Goal: Communication & Community: Answer question/provide support

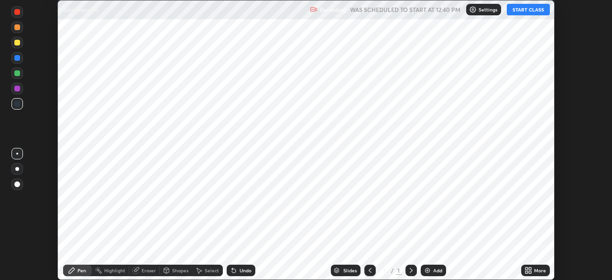
scroll to position [280, 612]
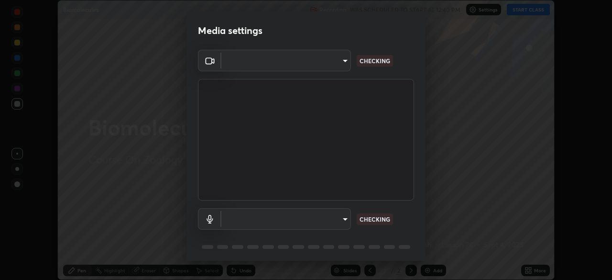
type input "f998bc4046c61b158ae604da705546672abda0c1808058386527230685057052"
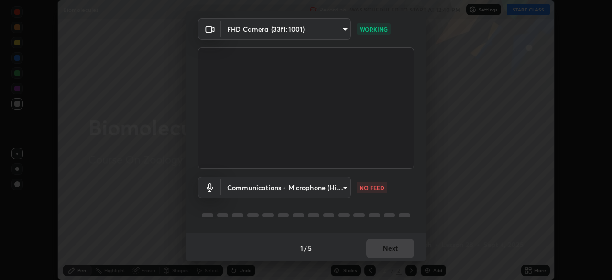
scroll to position [23, 0]
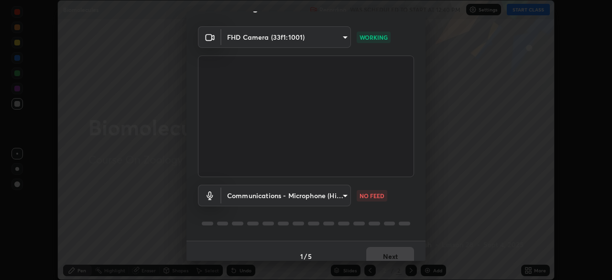
click at [345, 195] on body "Erase all Biomolecules Recording WAS SCHEDULED TO START AT 12:40 PM Settings ST…" at bounding box center [306, 140] width 612 height 280
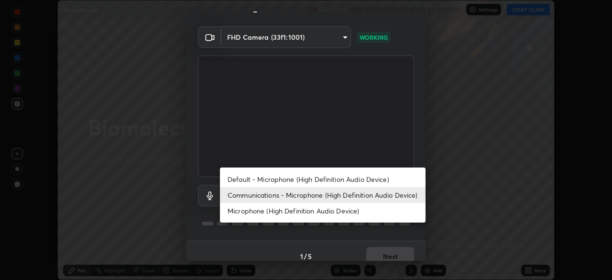
click at [337, 179] on li "Default - Microphone (High Definition Audio Device)" at bounding box center [323, 179] width 206 height 16
type input "default"
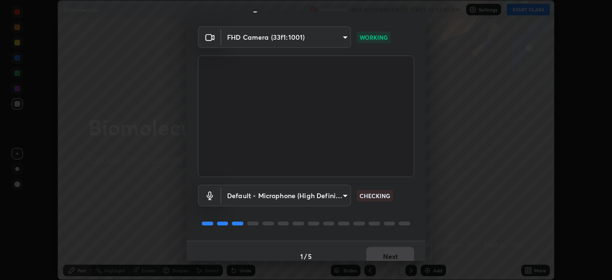
scroll to position [34, 0]
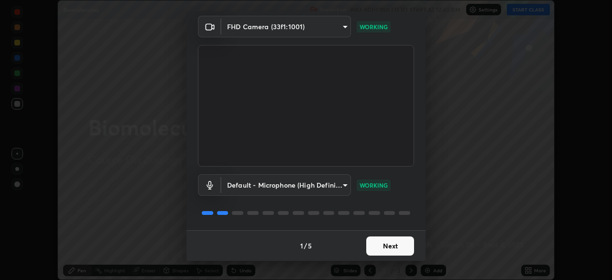
click at [394, 243] on button "Next" at bounding box center [390, 245] width 48 height 19
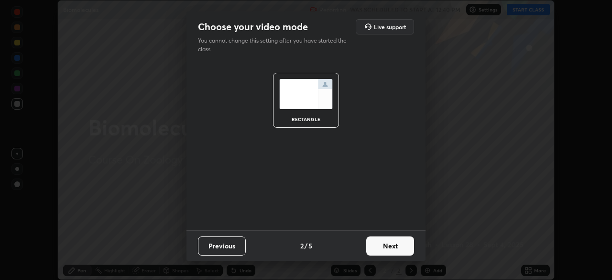
click at [392, 246] on button "Next" at bounding box center [390, 245] width 48 height 19
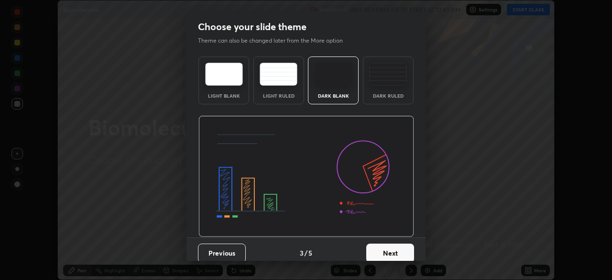
click at [392, 248] on button "Next" at bounding box center [390, 252] width 48 height 19
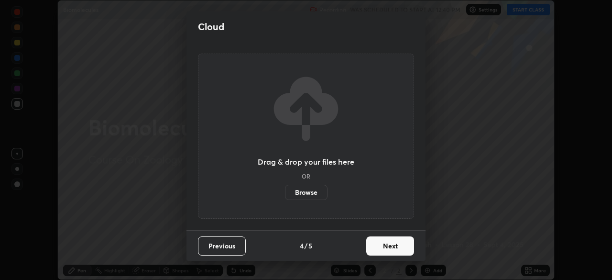
click at [392, 248] on button "Next" at bounding box center [390, 245] width 48 height 19
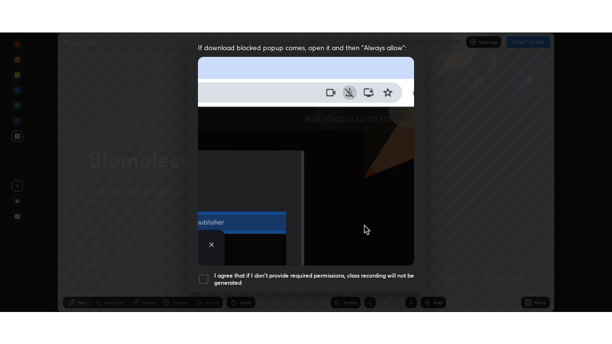
scroll to position [229, 0]
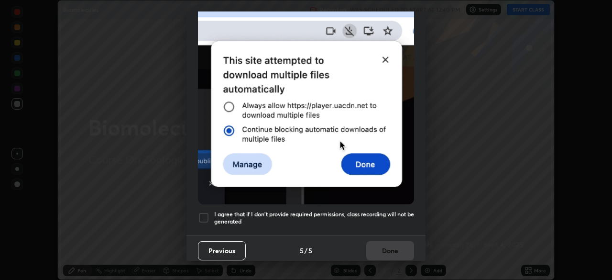
click at [390, 218] on h5 "I agree that if I don't provide required permissions, class recording will not …" at bounding box center [314, 217] width 200 height 15
click at [390, 249] on button "Done" at bounding box center [390, 250] width 48 height 19
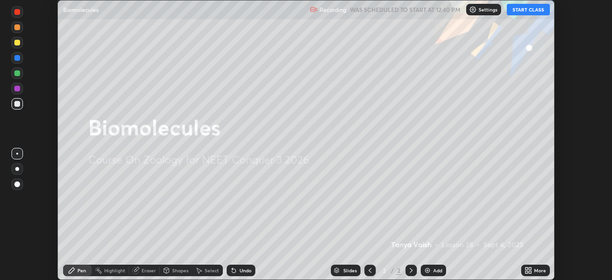
click at [535, 10] on button "START CLASS" at bounding box center [528, 9] width 43 height 11
click at [535, 268] on div "More" at bounding box center [540, 270] width 12 height 5
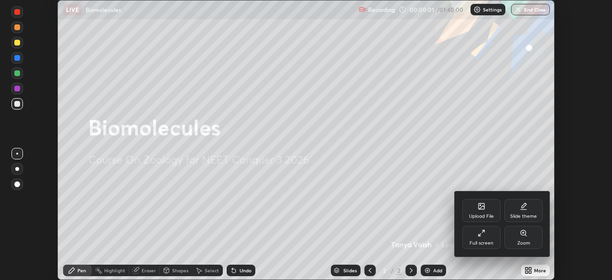
click at [486, 235] on div "Full screen" at bounding box center [481, 237] width 38 height 23
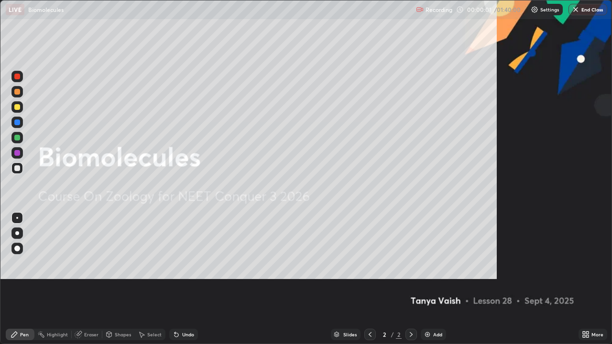
scroll to position [344, 612]
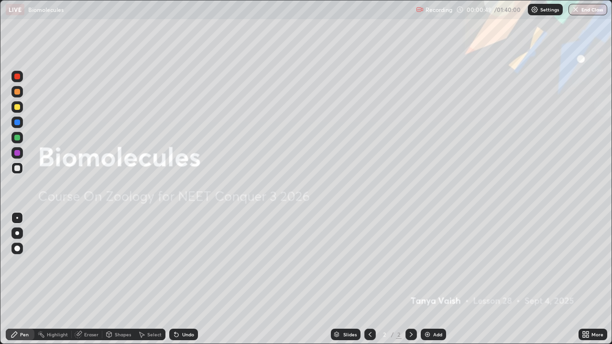
click at [435, 279] on div "Add" at bounding box center [437, 334] width 9 height 5
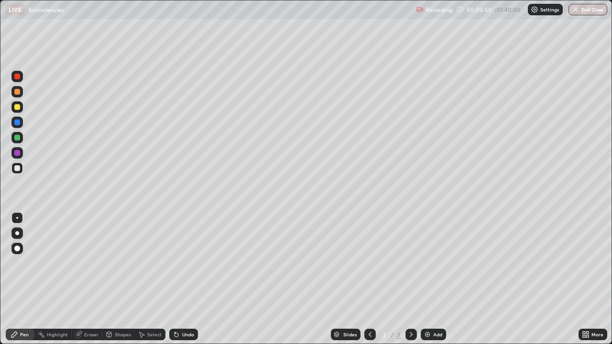
click at [19, 106] on div at bounding box center [17, 107] width 6 height 6
click at [19, 167] on div at bounding box center [17, 168] width 6 height 6
click at [18, 138] on div at bounding box center [17, 138] width 6 height 6
click at [17, 233] on div at bounding box center [17, 233] width 4 height 4
click at [188, 279] on div "Undo" at bounding box center [188, 334] width 12 height 5
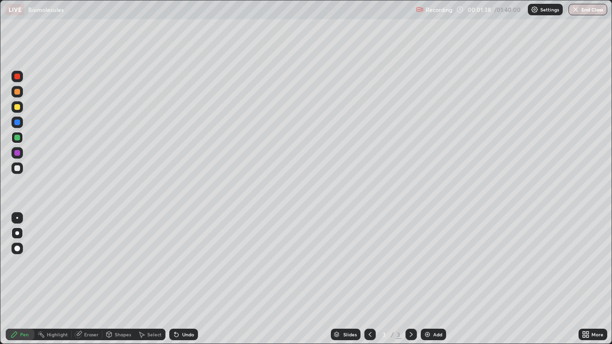
click at [19, 107] on div at bounding box center [17, 107] width 6 height 6
click at [19, 170] on div at bounding box center [17, 168] width 6 height 6
click at [18, 139] on div at bounding box center [17, 138] width 6 height 6
click at [18, 107] on div at bounding box center [17, 107] width 6 height 6
click at [18, 122] on div at bounding box center [17, 123] width 6 height 6
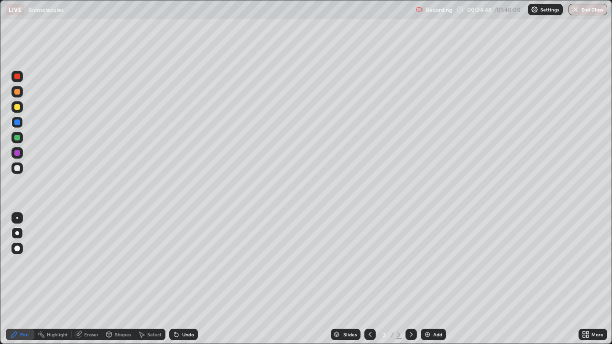
click at [18, 168] on div at bounding box center [17, 168] width 6 height 6
click at [433, 279] on div "Add" at bounding box center [437, 334] width 9 height 5
click at [19, 109] on div at bounding box center [17, 107] width 6 height 6
click at [18, 107] on div at bounding box center [17, 107] width 6 height 6
click at [18, 122] on div at bounding box center [17, 123] width 6 height 6
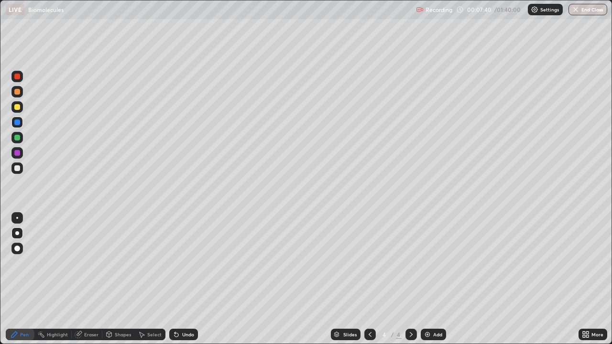
click at [18, 138] on div at bounding box center [17, 138] width 6 height 6
click at [18, 107] on div at bounding box center [17, 107] width 6 height 6
click at [17, 123] on div at bounding box center [17, 123] width 6 height 6
click at [182, 279] on div "Undo" at bounding box center [188, 334] width 12 height 5
click at [19, 170] on div at bounding box center [17, 168] width 6 height 6
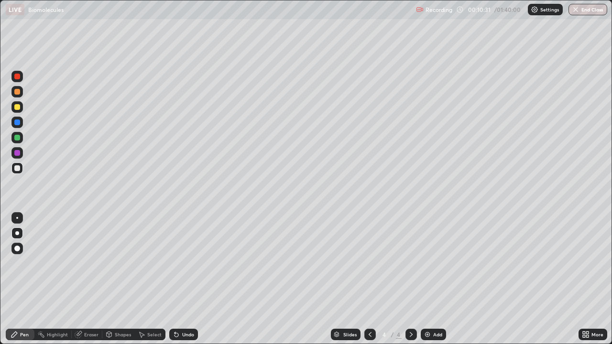
click at [429, 279] on img at bounding box center [428, 335] width 8 height 8
click at [19, 107] on div at bounding box center [17, 107] width 6 height 6
click at [19, 93] on div at bounding box center [17, 92] width 6 height 6
click at [21, 107] on div at bounding box center [16, 106] width 11 height 11
click at [18, 138] on div at bounding box center [17, 138] width 6 height 6
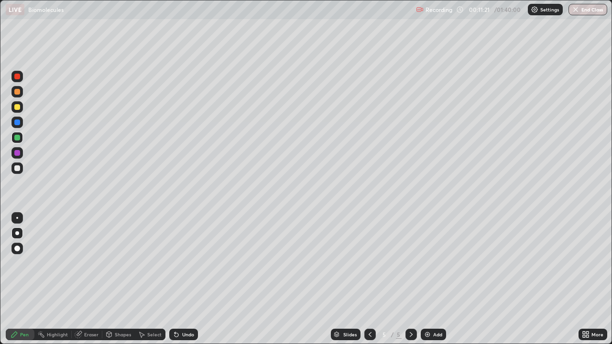
click at [17, 169] on div at bounding box center [17, 168] width 6 height 6
click at [19, 151] on div at bounding box center [17, 153] width 6 height 6
click at [18, 138] on div at bounding box center [17, 138] width 6 height 6
click at [17, 108] on div at bounding box center [17, 107] width 6 height 6
click at [188, 279] on div "Undo" at bounding box center [188, 334] width 12 height 5
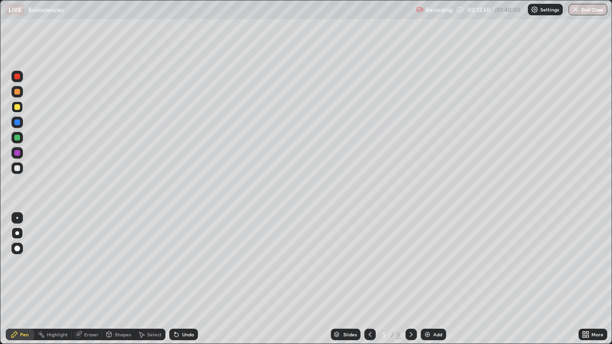
click at [186, 279] on div "Undo" at bounding box center [188, 334] width 12 height 5
click at [184, 279] on div "Undo" at bounding box center [188, 334] width 12 height 5
click at [21, 167] on div at bounding box center [16, 168] width 11 height 11
click at [18, 109] on div at bounding box center [17, 107] width 6 height 6
click at [18, 122] on div at bounding box center [17, 123] width 6 height 6
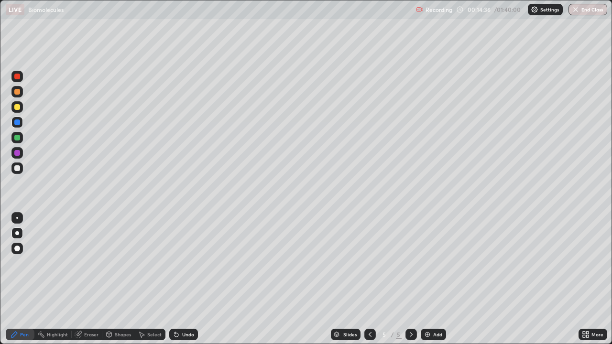
click at [18, 169] on div at bounding box center [17, 168] width 6 height 6
click at [191, 279] on div "Undo" at bounding box center [188, 334] width 12 height 5
click at [15, 104] on div at bounding box center [17, 107] width 6 height 6
click at [22, 169] on div at bounding box center [16, 168] width 11 height 11
click at [18, 124] on div at bounding box center [17, 123] width 6 height 6
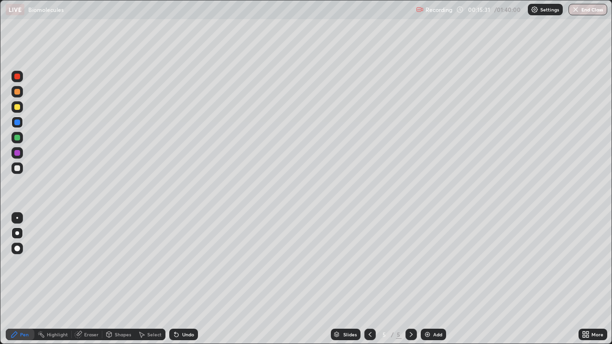
click at [17, 92] on div at bounding box center [17, 92] width 6 height 6
click at [368, 279] on icon at bounding box center [370, 335] width 8 height 8
click at [406, 279] on div at bounding box center [410, 334] width 11 height 11
click at [18, 169] on div at bounding box center [17, 168] width 6 height 6
click at [434, 279] on div "Add" at bounding box center [437, 334] width 9 height 5
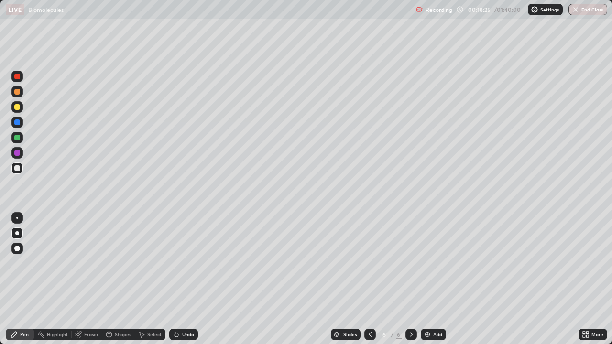
click at [22, 109] on div at bounding box center [16, 106] width 11 height 11
click at [18, 171] on div at bounding box center [17, 168] width 6 height 6
click at [20, 107] on div at bounding box center [17, 107] width 6 height 6
click at [186, 279] on div "Undo" at bounding box center [188, 334] width 12 height 5
click at [20, 96] on div at bounding box center [16, 91] width 11 height 11
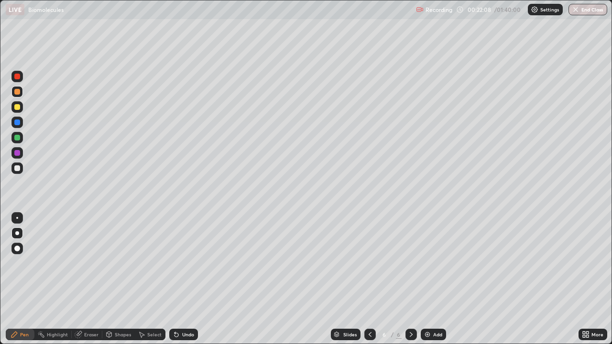
click at [438, 279] on div "Add" at bounding box center [437, 334] width 9 height 5
click at [19, 106] on div at bounding box center [17, 107] width 6 height 6
click at [21, 77] on div at bounding box center [16, 76] width 11 height 11
click at [120, 279] on div "Shapes" at bounding box center [123, 334] width 16 height 5
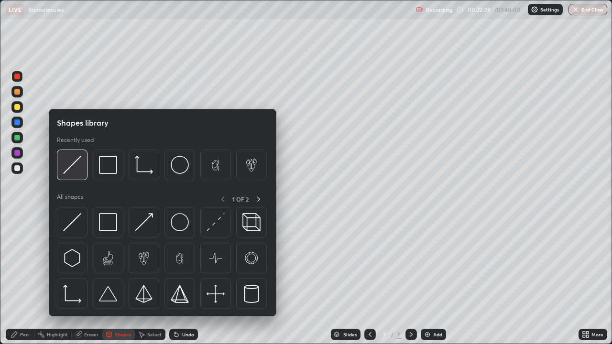
click at [76, 170] on img at bounding box center [72, 165] width 18 height 18
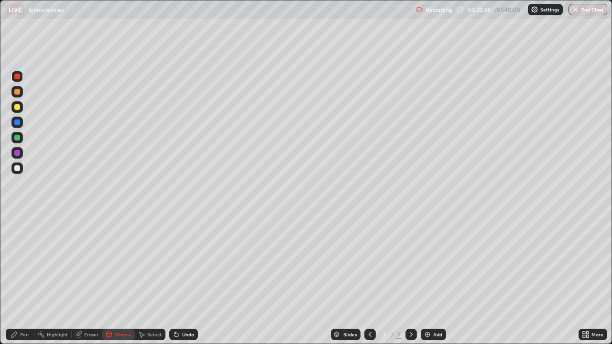
click at [20, 166] on div at bounding box center [16, 168] width 11 height 11
click at [17, 107] on div at bounding box center [17, 107] width 6 height 6
click at [25, 279] on div "Pen" at bounding box center [24, 334] width 9 height 5
click at [183, 279] on div "Undo" at bounding box center [188, 334] width 12 height 5
click at [18, 138] on div at bounding box center [17, 138] width 6 height 6
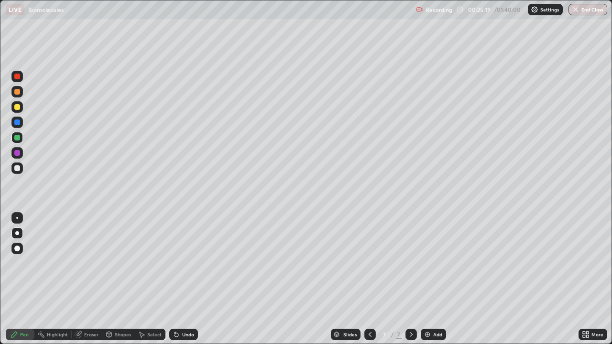
click at [18, 168] on div at bounding box center [17, 168] width 6 height 6
click at [183, 279] on div "Undo" at bounding box center [183, 334] width 29 height 11
click at [19, 137] on div at bounding box center [17, 138] width 6 height 6
click at [186, 279] on div "Undo" at bounding box center [188, 334] width 12 height 5
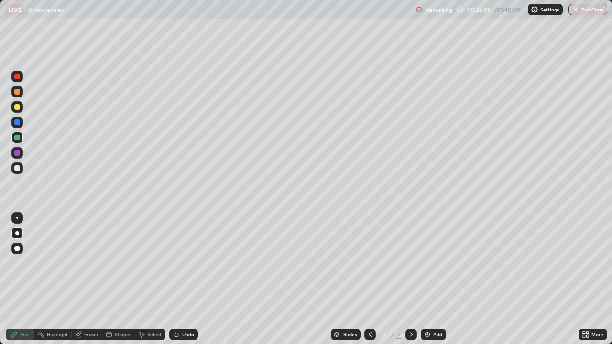
click at [185, 279] on div "Undo" at bounding box center [183, 334] width 29 height 11
click at [184, 279] on div "Undo" at bounding box center [188, 334] width 12 height 5
click at [183, 279] on div "Undo" at bounding box center [188, 334] width 12 height 5
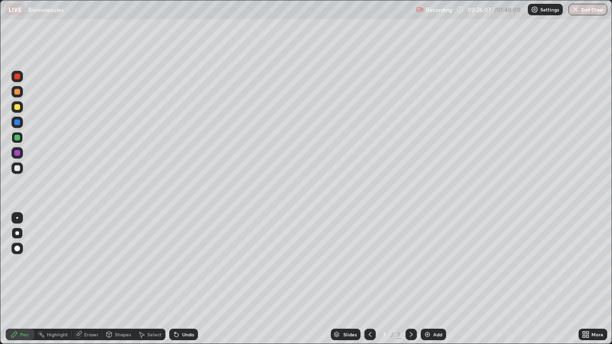
click at [183, 279] on div "Undo" at bounding box center [188, 334] width 12 height 5
click at [18, 168] on div at bounding box center [17, 168] width 6 height 6
click at [22, 95] on div at bounding box center [16, 91] width 11 height 15
click at [18, 108] on div at bounding box center [17, 107] width 6 height 6
click at [22, 122] on div at bounding box center [16, 122] width 11 height 11
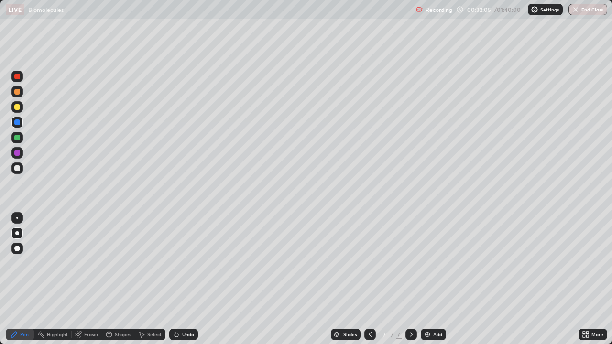
click at [18, 168] on div at bounding box center [17, 168] width 6 height 6
click at [20, 111] on div at bounding box center [16, 106] width 11 height 11
click at [22, 168] on div at bounding box center [16, 168] width 11 height 11
click at [21, 109] on div at bounding box center [16, 106] width 11 height 11
click at [18, 168] on div at bounding box center [17, 168] width 6 height 6
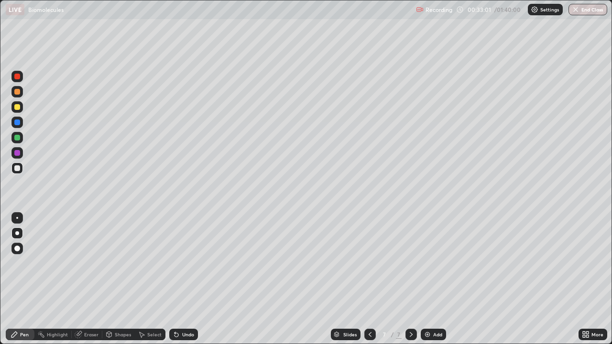
click at [436, 279] on div "Add" at bounding box center [433, 334] width 25 height 11
click at [370, 279] on icon at bounding box center [370, 335] width 8 height 8
click at [188, 279] on div "Undo" at bounding box center [188, 334] width 12 height 5
click at [191, 279] on div "Undo" at bounding box center [188, 334] width 12 height 5
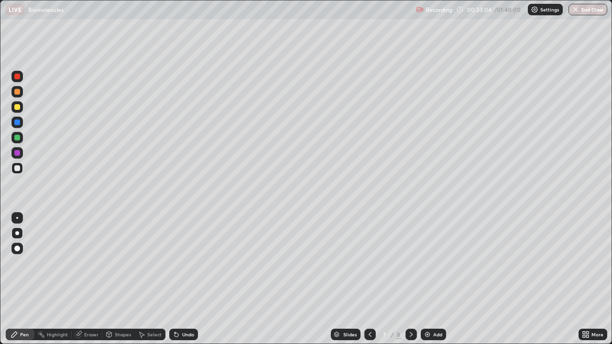
click at [190, 279] on div "Undo" at bounding box center [188, 334] width 12 height 5
click at [191, 279] on div "Undo" at bounding box center [188, 334] width 12 height 5
click at [192, 279] on div "Undo" at bounding box center [188, 334] width 12 height 5
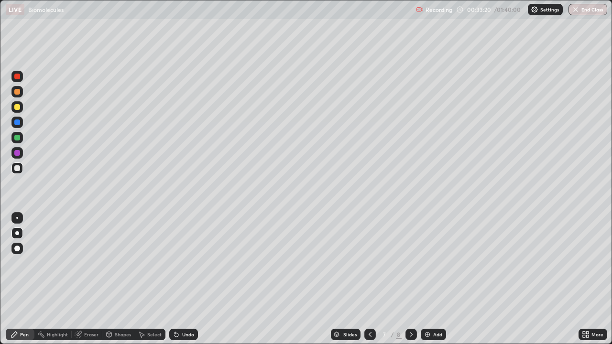
click at [21, 134] on div at bounding box center [16, 137] width 11 height 11
click at [410, 279] on icon at bounding box center [411, 335] width 8 height 8
click at [18, 92] on div at bounding box center [17, 92] width 6 height 6
click at [194, 279] on div "Undo" at bounding box center [183, 334] width 29 height 11
click at [195, 279] on div "Undo" at bounding box center [183, 334] width 29 height 11
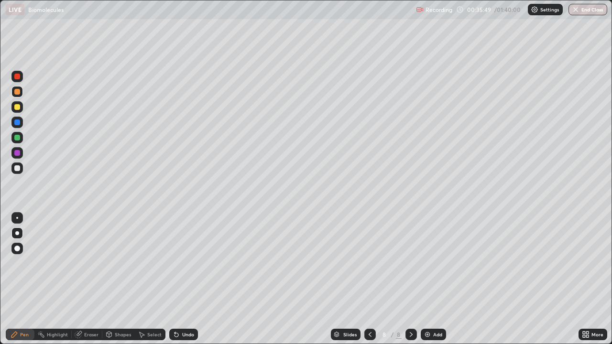
click at [196, 279] on div "Undo" at bounding box center [183, 334] width 29 height 11
click at [191, 279] on div "Undo" at bounding box center [188, 334] width 12 height 5
click at [21, 136] on div at bounding box center [16, 137] width 11 height 11
click at [192, 279] on div "Undo" at bounding box center [188, 334] width 12 height 5
click at [185, 279] on div "Undo" at bounding box center [188, 334] width 12 height 5
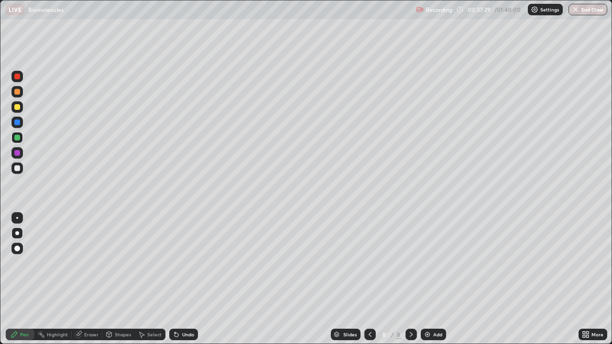
click at [432, 279] on div "Add" at bounding box center [433, 334] width 25 height 11
click at [20, 92] on div at bounding box center [17, 92] width 6 height 6
click at [366, 279] on icon at bounding box center [370, 335] width 8 height 8
click at [410, 279] on icon at bounding box center [411, 335] width 8 height 8
click at [18, 110] on div at bounding box center [17, 107] width 6 height 6
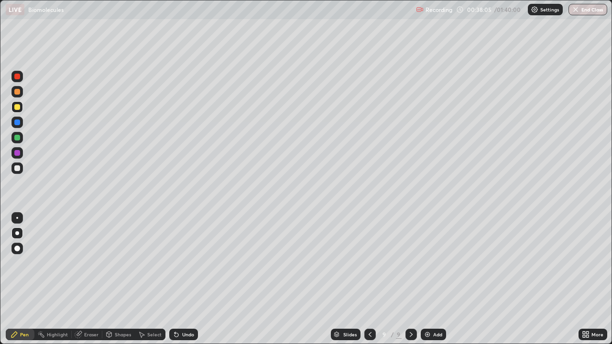
click at [194, 279] on div "Undo" at bounding box center [183, 334] width 29 height 11
click at [19, 167] on div at bounding box center [17, 168] width 6 height 6
click at [18, 108] on div at bounding box center [17, 107] width 6 height 6
click at [17, 169] on div at bounding box center [17, 168] width 6 height 6
click at [188, 279] on div "Undo" at bounding box center [188, 334] width 12 height 5
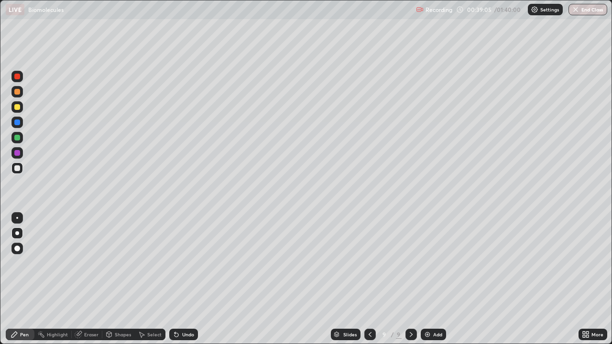
click at [188, 279] on div "Undo" at bounding box center [188, 334] width 12 height 5
click at [186, 279] on div "Undo" at bounding box center [188, 334] width 12 height 5
click at [184, 279] on div "Undo" at bounding box center [188, 334] width 12 height 5
click at [20, 109] on div at bounding box center [17, 107] width 6 height 6
click at [16, 138] on div at bounding box center [17, 138] width 6 height 6
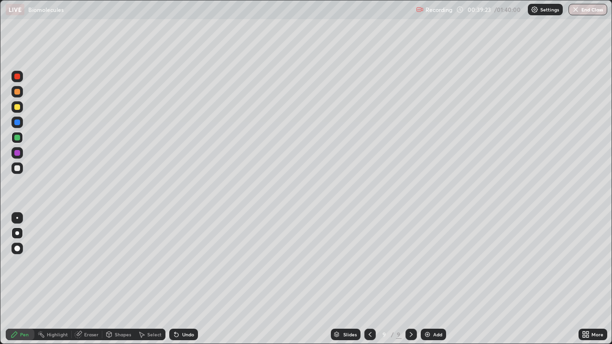
click at [18, 110] on div at bounding box center [16, 106] width 11 height 11
click at [431, 279] on div "Add" at bounding box center [433, 334] width 25 height 11
click at [18, 168] on div at bounding box center [17, 168] width 6 height 6
click at [18, 92] on div at bounding box center [17, 92] width 6 height 6
click at [18, 108] on div at bounding box center [17, 107] width 6 height 6
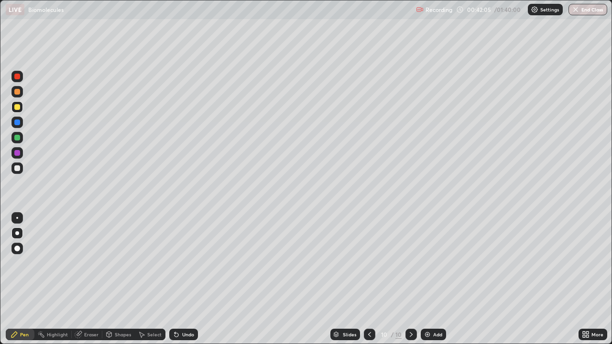
click at [183, 279] on div "Undo" at bounding box center [188, 334] width 12 height 5
click at [182, 279] on div "Undo" at bounding box center [188, 334] width 12 height 5
click at [183, 279] on div "Undo" at bounding box center [188, 334] width 12 height 5
click at [184, 279] on div "Undo" at bounding box center [188, 334] width 12 height 5
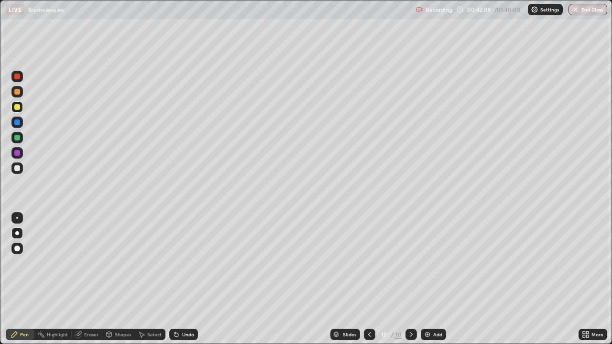
click at [184, 279] on div "Undo" at bounding box center [188, 334] width 12 height 5
click at [183, 279] on div "Undo" at bounding box center [188, 334] width 12 height 5
click at [182, 279] on div "Undo" at bounding box center [188, 334] width 12 height 5
click at [27, 198] on div "Erase all" at bounding box center [17, 172] width 23 height 306
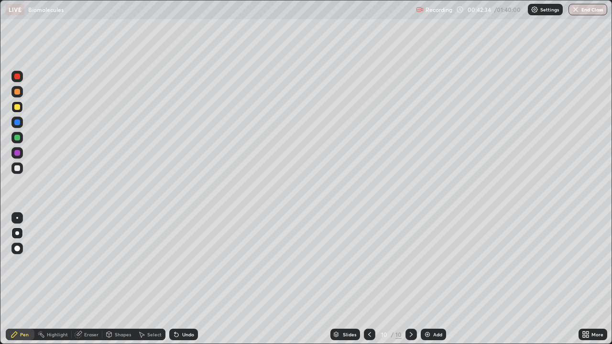
click at [21, 94] on div at bounding box center [16, 91] width 11 height 11
click at [20, 80] on div at bounding box center [16, 76] width 11 height 11
click at [18, 168] on div at bounding box center [17, 168] width 6 height 6
click at [18, 137] on div at bounding box center [17, 138] width 6 height 6
click at [19, 93] on div at bounding box center [17, 92] width 6 height 6
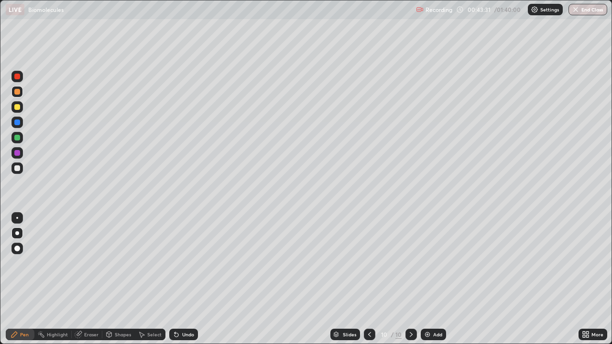
click at [18, 167] on div at bounding box center [17, 168] width 6 height 6
click at [19, 108] on div at bounding box center [17, 107] width 6 height 6
click at [19, 138] on div at bounding box center [17, 138] width 6 height 6
click at [22, 80] on div at bounding box center [16, 76] width 11 height 11
click at [92, 279] on div "Eraser" at bounding box center [91, 334] width 14 height 5
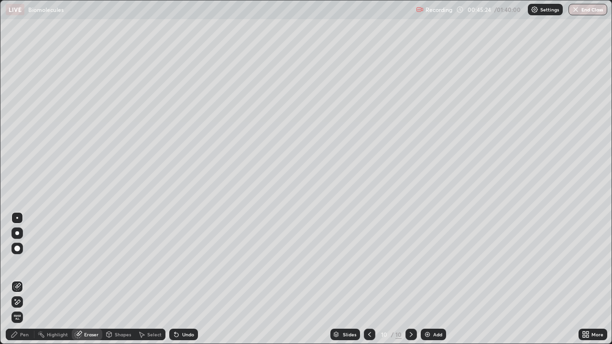
click at [30, 279] on div "Pen" at bounding box center [20, 334] width 29 height 11
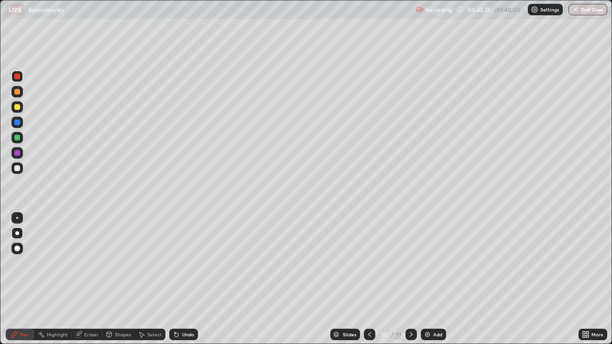
click at [18, 104] on div at bounding box center [17, 107] width 6 height 6
click at [18, 168] on div at bounding box center [17, 168] width 6 height 6
click at [19, 137] on div at bounding box center [17, 138] width 6 height 6
click at [18, 152] on div at bounding box center [17, 153] width 6 height 6
click at [186, 279] on div "Undo" at bounding box center [188, 334] width 12 height 5
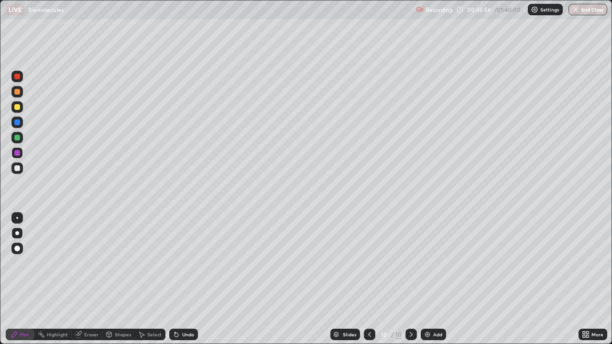
click at [186, 279] on div "Undo" at bounding box center [188, 334] width 12 height 5
click at [18, 168] on div at bounding box center [17, 168] width 6 height 6
click at [22, 95] on div at bounding box center [16, 91] width 11 height 11
click at [19, 77] on div at bounding box center [17, 77] width 6 height 6
click at [92, 279] on div "Eraser" at bounding box center [91, 334] width 14 height 5
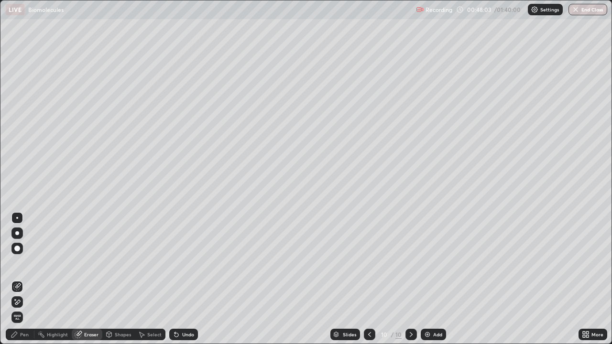
click at [32, 279] on div "Pen" at bounding box center [20, 334] width 29 height 11
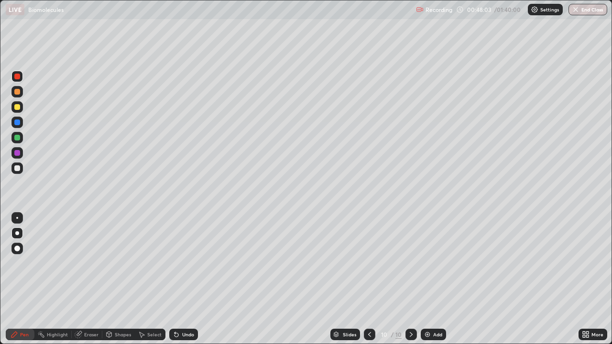
click at [21, 139] on div at bounding box center [16, 137] width 11 height 11
click at [439, 279] on div "Add" at bounding box center [437, 334] width 9 height 5
click at [19, 93] on div at bounding box center [17, 92] width 6 height 6
click at [16, 109] on div at bounding box center [17, 107] width 6 height 6
click at [18, 140] on div at bounding box center [17, 138] width 6 height 6
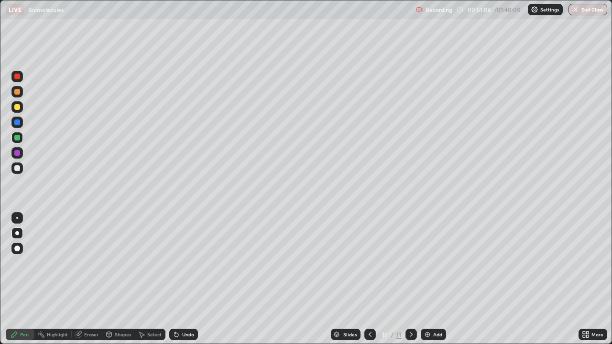
click at [186, 279] on div "Undo" at bounding box center [183, 334] width 29 height 11
click at [184, 279] on div "Undo" at bounding box center [188, 334] width 12 height 5
click at [20, 152] on div at bounding box center [17, 153] width 6 height 6
click at [433, 279] on div "Add" at bounding box center [433, 334] width 25 height 11
click at [20, 92] on div at bounding box center [17, 92] width 6 height 6
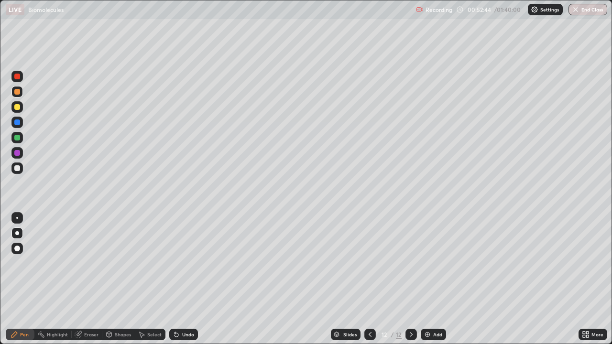
click at [18, 107] on div at bounding box center [17, 107] width 6 height 6
click at [19, 125] on div at bounding box center [17, 123] width 6 height 6
click at [18, 94] on div at bounding box center [17, 92] width 6 height 6
click at [17, 108] on div at bounding box center [17, 107] width 6 height 6
click at [185, 279] on div "Undo" at bounding box center [183, 334] width 29 height 11
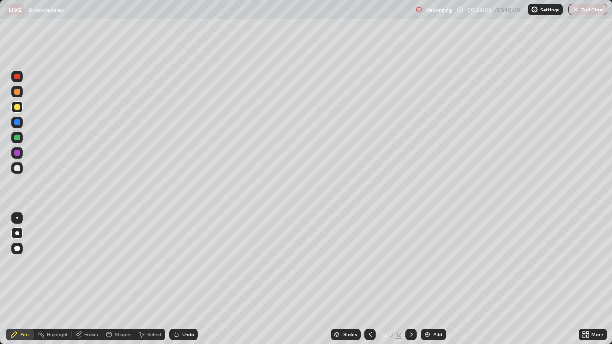
click at [19, 170] on div at bounding box center [17, 168] width 6 height 6
click at [191, 279] on div "Undo" at bounding box center [188, 334] width 12 height 5
click at [192, 279] on div "Undo" at bounding box center [188, 334] width 12 height 5
click at [193, 279] on div "Undo" at bounding box center [183, 334] width 29 height 11
click at [194, 279] on div "Undo" at bounding box center [183, 334] width 29 height 11
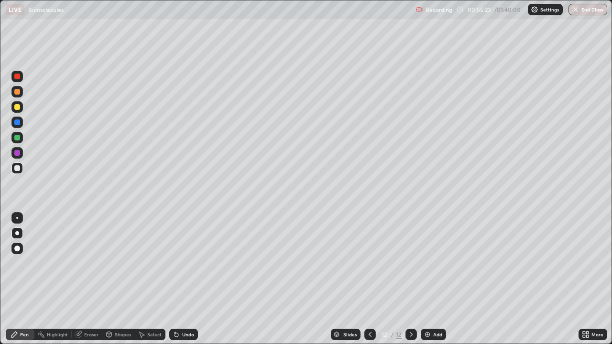
click at [196, 279] on div "Undo" at bounding box center [183, 334] width 29 height 11
click at [195, 279] on div "Undo" at bounding box center [183, 334] width 29 height 11
click at [96, 279] on div "Eraser" at bounding box center [91, 334] width 14 height 5
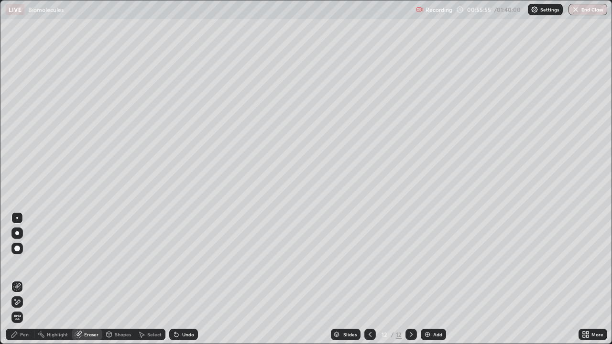
click at [32, 279] on div "Pen" at bounding box center [20, 334] width 29 height 11
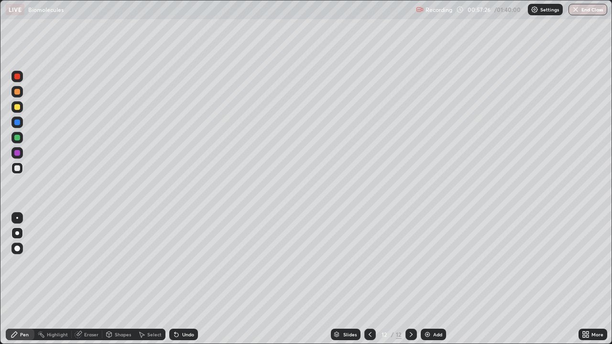
click at [21, 78] on div at bounding box center [16, 76] width 11 height 11
click at [439, 279] on div "Add" at bounding box center [433, 334] width 25 height 11
click at [18, 138] on div at bounding box center [17, 138] width 6 height 6
click at [18, 107] on div at bounding box center [17, 107] width 6 height 6
click at [18, 123] on div at bounding box center [17, 123] width 6 height 6
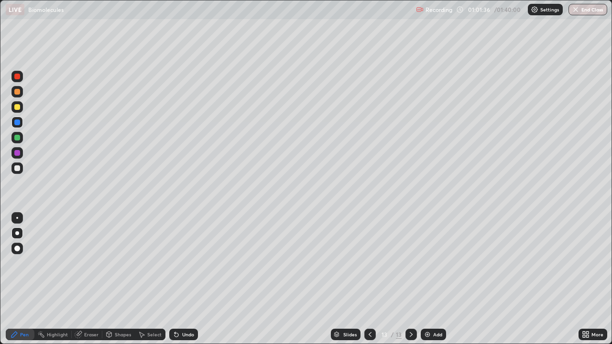
click at [88, 279] on div "Eraser" at bounding box center [91, 334] width 14 height 5
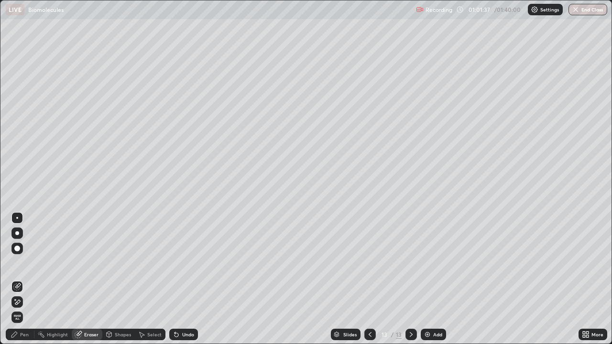
click at [30, 279] on div "Pen" at bounding box center [20, 334] width 29 height 11
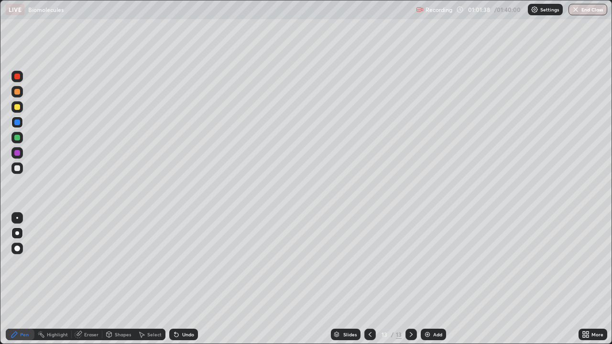
click at [17, 106] on div at bounding box center [17, 107] width 6 height 6
click at [19, 137] on div at bounding box center [17, 138] width 6 height 6
click at [20, 105] on div at bounding box center [17, 107] width 6 height 6
click at [18, 138] on div at bounding box center [17, 138] width 6 height 6
click at [19, 168] on div at bounding box center [17, 168] width 6 height 6
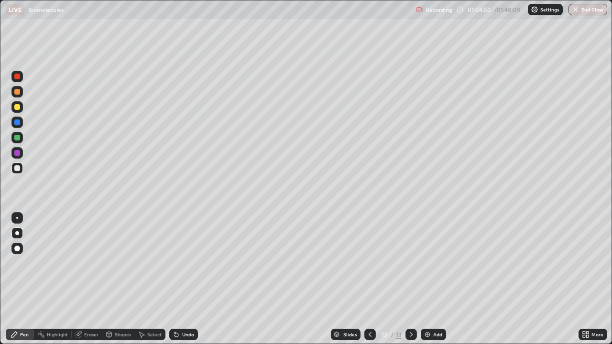
click at [433, 279] on div "Add" at bounding box center [437, 334] width 9 height 5
click at [18, 92] on div at bounding box center [17, 92] width 6 height 6
click at [184, 279] on div "Undo" at bounding box center [188, 334] width 12 height 5
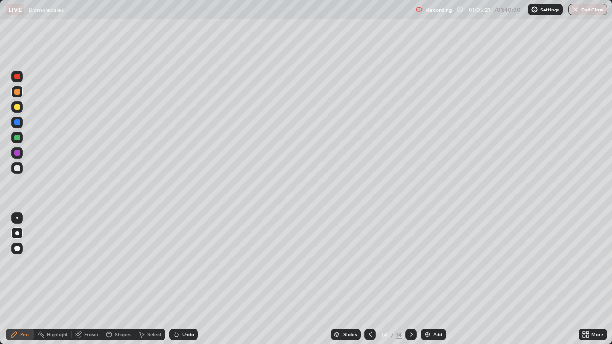
click at [187, 279] on div "Undo" at bounding box center [183, 334] width 29 height 11
click at [19, 170] on div at bounding box center [17, 168] width 6 height 6
click at [187, 279] on div "Undo" at bounding box center [188, 334] width 12 height 5
click at [20, 150] on div at bounding box center [16, 152] width 11 height 11
click at [17, 110] on div at bounding box center [17, 107] width 6 height 6
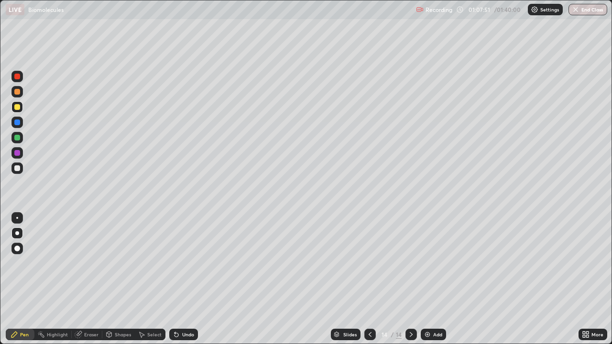
click at [18, 94] on div at bounding box center [17, 92] width 6 height 6
click at [19, 107] on div at bounding box center [17, 107] width 6 height 6
click at [18, 92] on div at bounding box center [17, 92] width 6 height 6
click at [19, 139] on div at bounding box center [17, 138] width 6 height 6
click at [17, 92] on div at bounding box center [17, 92] width 6 height 6
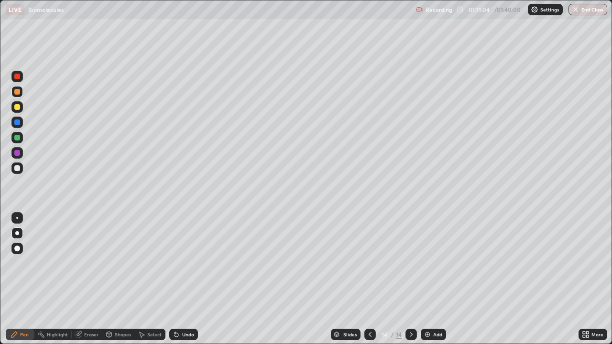
click at [431, 279] on div "Add" at bounding box center [433, 334] width 25 height 11
click at [18, 92] on div at bounding box center [17, 92] width 6 height 6
click at [188, 279] on div "Undo" at bounding box center [188, 334] width 12 height 5
click at [20, 106] on div at bounding box center [17, 107] width 6 height 6
click at [16, 168] on div at bounding box center [17, 168] width 6 height 6
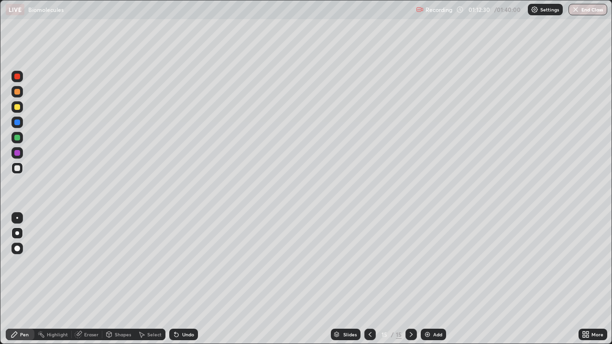
click at [17, 94] on div at bounding box center [17, 92] width 6 height 6
click at [20, 169] on div at bounding box center [17, 168] width 6 height 6
click at [19, 121] on div at bounding box center [17, 123] width 6 height 6
click at [19, 170] on div at bounding box center [17, 168] width 6 height 6
click at [19, 139] on div at bounding box center [17, 138] width 6 height 6
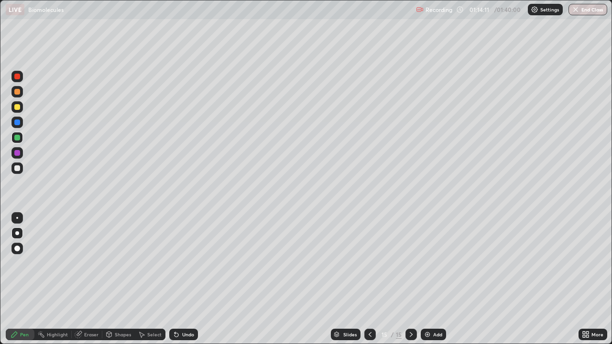
click at [182, 279] on div "Undo" at bounding box center [183, 334] width 29 height 11
click at [183, 279] on div "Undo" at bounding box center [183, 334] width 29 height 11
click at [21, 169] on div at bounding box center [16, 168] width 11 height 11
click at [19, 123] on div at bounding box center [17, 123] width 6 height 6
click at [432, 279] on div "Add" at bounding box center [433, 334] width 25 height 11
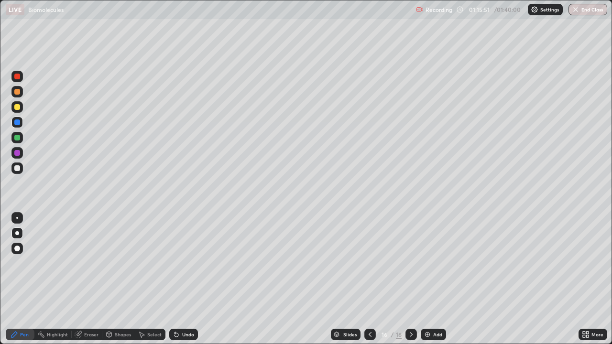
click at [21, 107] on div at bounding box center [16, 106] width 11 height 11
click at [20, 91] on div at bounding box center [17, 92] width 6 height 6
click at [18, 168] on div at bounding box center [17, 168] width 6 height 6
click at [187, 279] on div "Undo" at bounding box center [188, 334] width 12 height 5
click at [437, 279] on div "Add" at bounding box center [437, 334] width 9 height 5
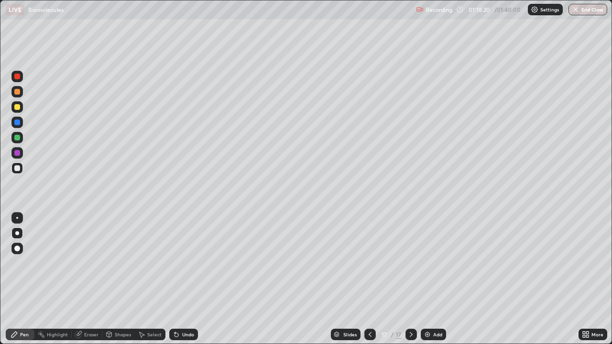
click at [21, 93] on div at bounding box center [16, 91] width 11 height 11
click at [19, 136] on div at bounding box center [17, 138] width 6 height 6
click at [19, 108] on div at bounding box center [17, 107] width 6 height 6
click at [18, 167] on div at bounding box center [17, 168] width 6 height 6
click at [18, 76] on div at bounding box center [17, 77] width 6 height 6
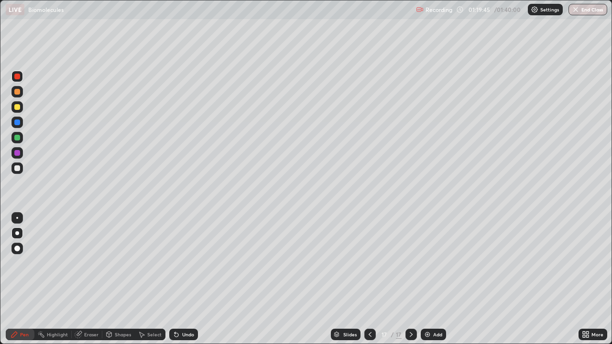
click at [257, 279] on div "Slides 17 / 17 Add" at bounding box center [388, 334] width 381 height 19
click at [18, 92] on div at bounding box center [17, 92] width 6 height 6
click at [179, 279] on div "Undo" at bounding box center [183, 334] width 29 height 11
click at [183, 279] on div "Undo" at bounding box center [188, 334] width 12 height 5
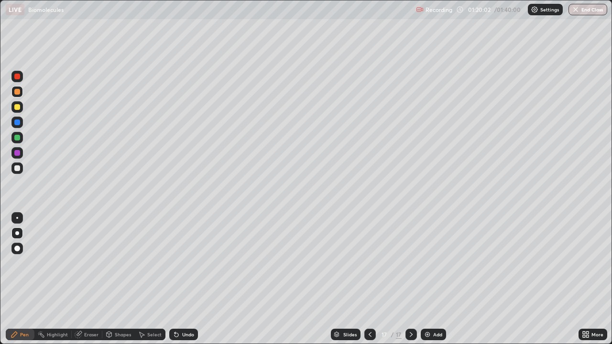
click at [19, 77] on div at bounding box center [17, 77] width 6 height 6
click at [19, 140] on div at bounding box center [17, 138] width 6 height 6
click at [19, 152] on div at bounding box center [17, 153] width 6 height 6
click at [18, 168] on div at bounding box center [17, 168] width 6 height 6
click at [19, 136] on div at bounding box center [17, 138] width 6 height 6
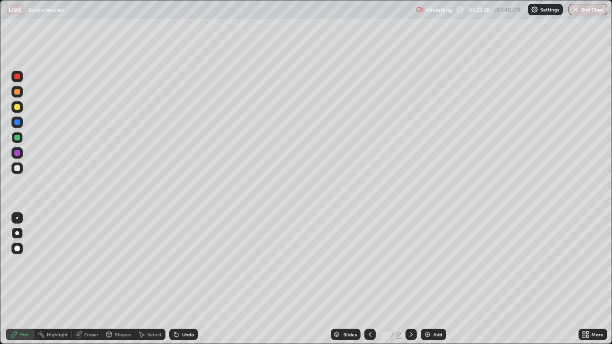
click at [18, 170] on div at bounding box center [17, 168] width 6 height 6
click at [18, 138] on div at bounding box center [17, 138] width 6 height 6
click at [179, 279] on div "Undo" at bounding box center [183, 334] width 29 height 11
click at [182, 279] on div "Undo" at bounding box center [188, 334] width 12 height 5
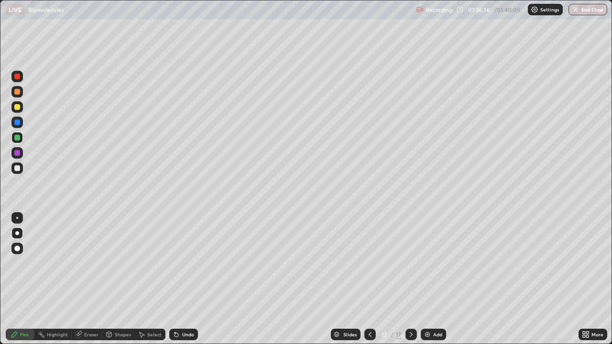
click at [182, 279] on div "Undo" at bounding box center [188, 334] width 12 height 5
click at [182, 279] on div "Undo" at bounding box center [183, 334] width 29 height 11
click at [180, 279] on div "Undo" at bounding box center [183, 334] width 29 height 11
click at [182, 279] on div "Undo" at bounding box center [188, 334] width 12 height 5
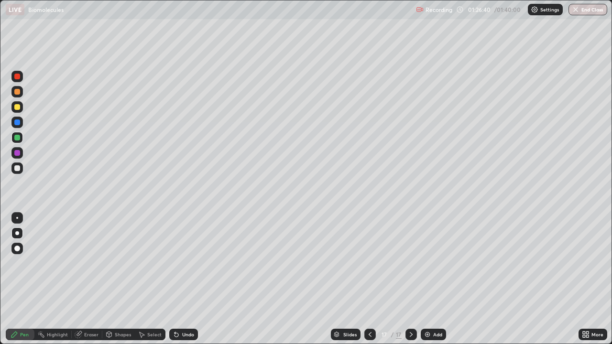
click at [177, 279] on icon at bounding box center [177, 335] width 8 height 8
click at [180, 279] on div "Undo" at bounding box center [183, 334] width 29 height 11
click at [434, 279] on div "Add" at bounding box center [437, 334] width 9 height 5
click at [18, 108] on div at bounding box center [17, 107] width 6 height 6
click at [18, 90] on div at bounding box center [17, 92] width 6 height 6
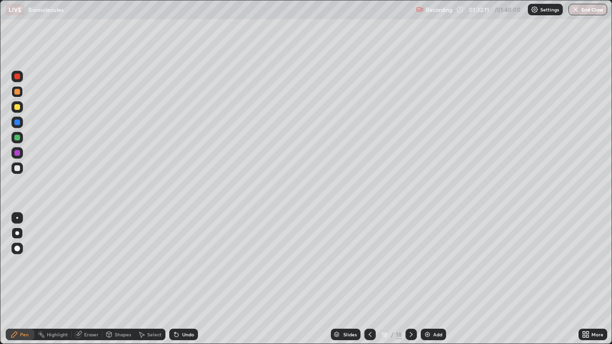
click at [18, 107] on div at bounding box center [17, 107] width 6 height 6
click at [18, 138] on div at bounding box center [17, 138] width 6 height 6
click at [18, 108] on div at bounding box center [17, 107] width 6 height 6
click at [18, 137] on div at bounding box center [17, 138] width 6 height 6
click at [18, 108] on div at bounding box center [17, 107] width 6 height 6
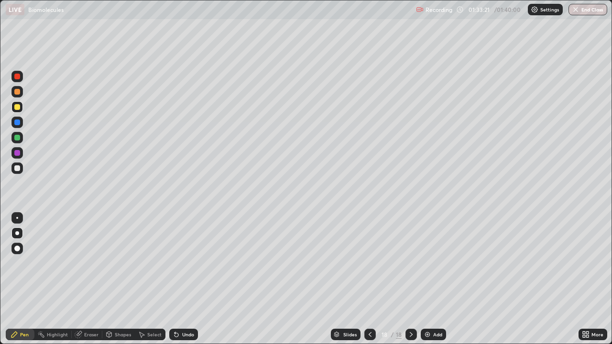
click at [192, 279] on div "Undo" at bounding box center [183, 334] width 29 height 11
click at [19, 136] on div at bounding box center [17, 138] width 6 height 6
click at [22, 108] on div at bounding box center [16, 106] width 11 height 11
click at [16, 149] on div at bounding box center [16, 152] width 11 height 11
click at [18, 136] on div at bounding box center [17, 138] width 6 height 6
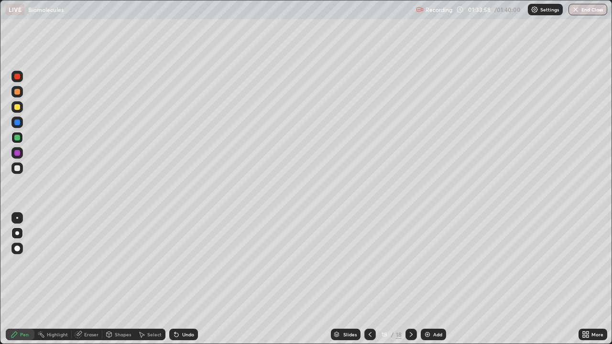
click at [18, 107] on div at bounding box center [17, 107] width 6 height 6
click at [19, 79] on div at bounding box center [17, 77] width 6 height 6
click at [189, 279] on div "Undo" at bounding box center [188, 334] width 12 height 5
click at [190, 279] on div "Undo" at bounding box center [188, 334] width 12 height 5
click at [191, 279] on div "Undo" at bounding box center [188, 334] width 12 height 5
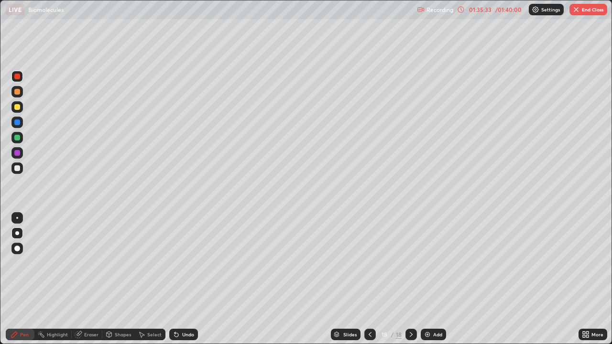
click at [190, 279] on div "Undo" at bounding box center [188, 334] width 12 height 5
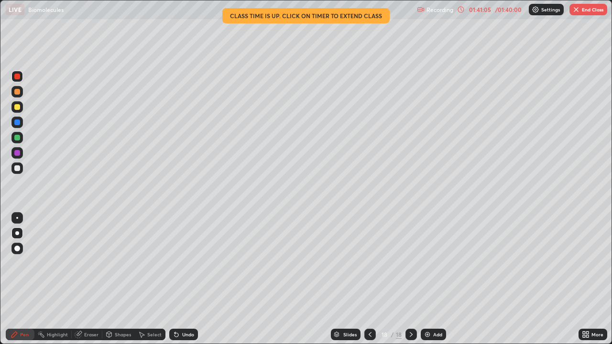
click at [593, 12] on button "End Class" at bounding box center [589, 9] width 38 height 11
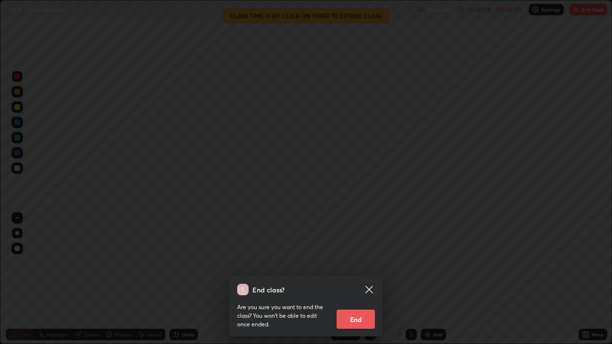
click at [354, 279] on button "End" at bounding box center [356, 319] width 38 height 19
